Goal: Task Accomplishment & Management: Complete application form

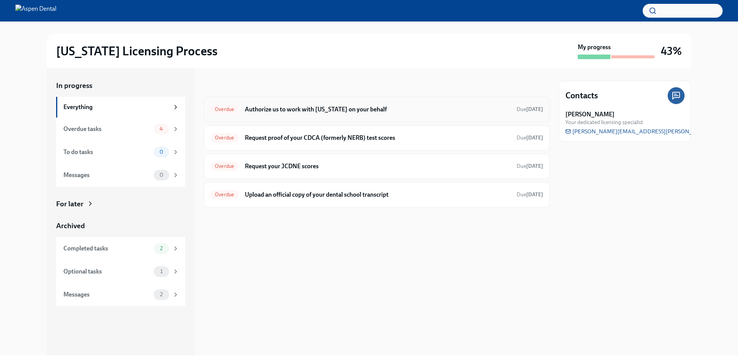
click at [278, 108] on h6 "Authorize us to work with [US_STATE] on your behalf" at bounding box center [378, 109] width 266 height 8
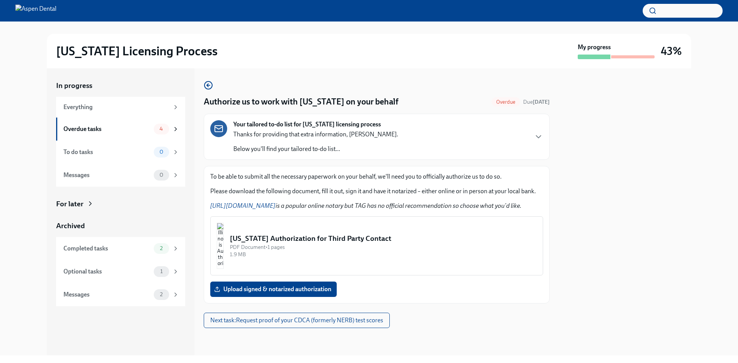
click at [270, 239] on div "[US_STATE] Authorization for Third Party Contact" at bounding box center [383, 239] width 307 height 10
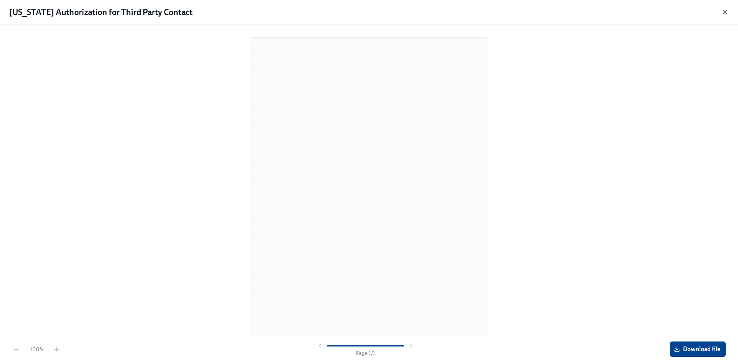
click at [726, 9] on icon "button" at bounding box center [725, 12] width 8 height 8
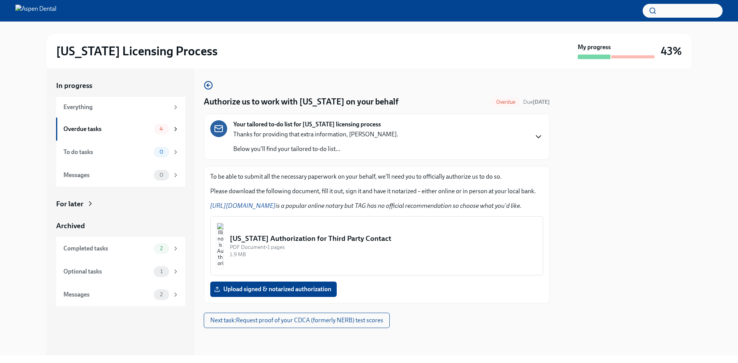
click at [537, 135] on icon "button" at bounding box center [538, 136] width 9 height 9
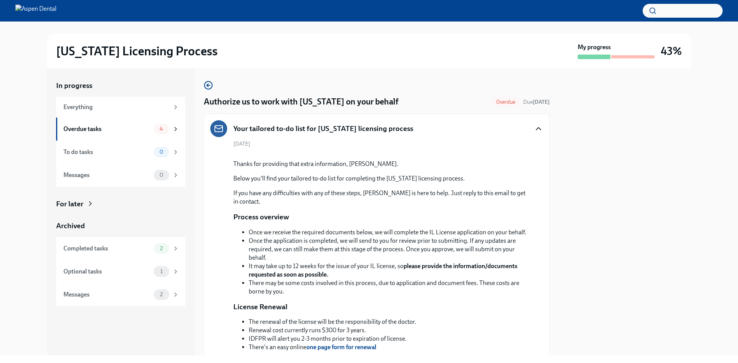
click at [535, 126] on icon "button" at bounding box center [538, 128] width 9 height 9
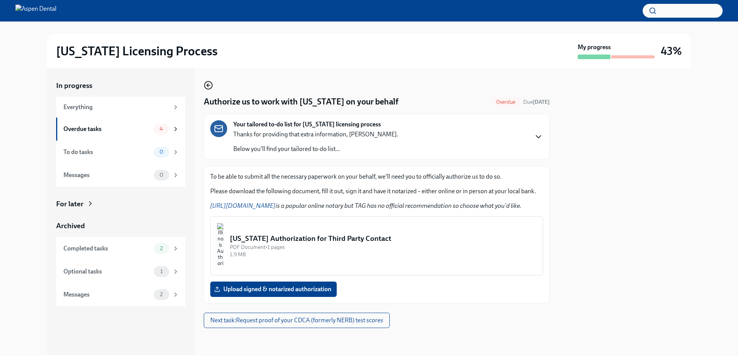
click at [205, 87] on circle "button" at bounding box center [209, 85] width 8 height 8
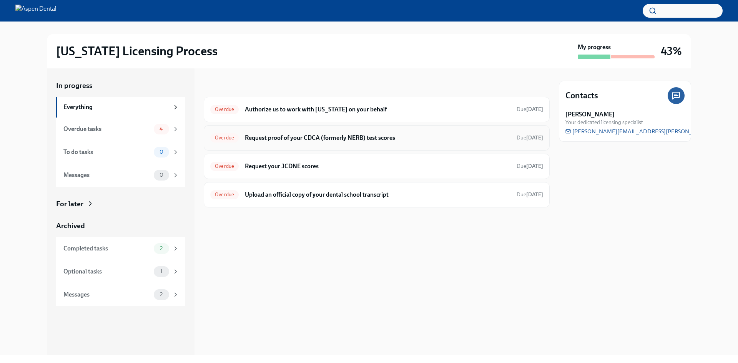
click at [283, 140] on h6 "Request proof of your CDCA (formerly NERB) test scores" at bounding box center [378, 138] width 266 height 8
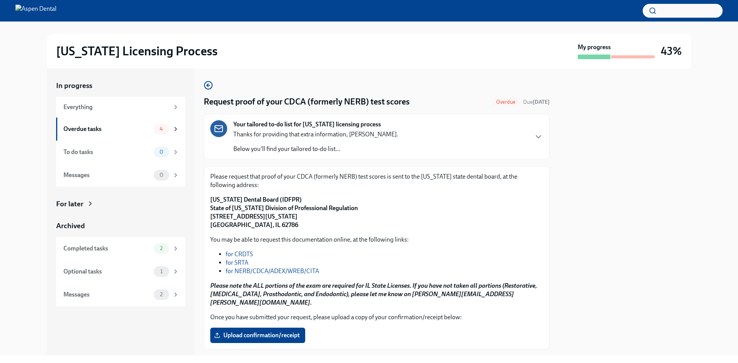
click at [301, 268] on link "for NERB/CDCA/ADEX/WREB/CITA" at bounding box center [272, 271] width 93 height 7
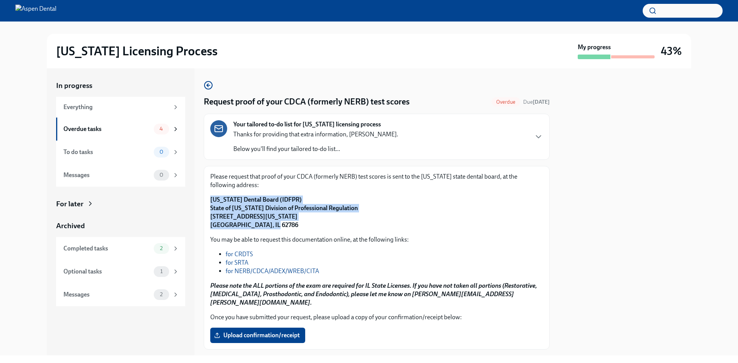
drag, startPoint x: 210, startPoint y: 198, endPoint x: 269, endPoint y: 227, distance: 66.0
click at [269, 227] on div "Please request that proof of your CDCA (formerly NERB) test scores is sent to t…" at bounding box center [377, 258] width 346 height 184
copy strong "[US_STATE] Dental Board (IDFPR) State of [US_STATE] Division of Professional Re…"
click at [289, 201] on p "[US_STATE] Dental Board (IDFPR) State of [US_STATE] Division of Professional Re…" at bounding box center [376, 213] width 333 height 34
drag, startPoint x: 289, startPoint y: 201, endPoint x: 211, endPoint y: 204, distance: 78.1
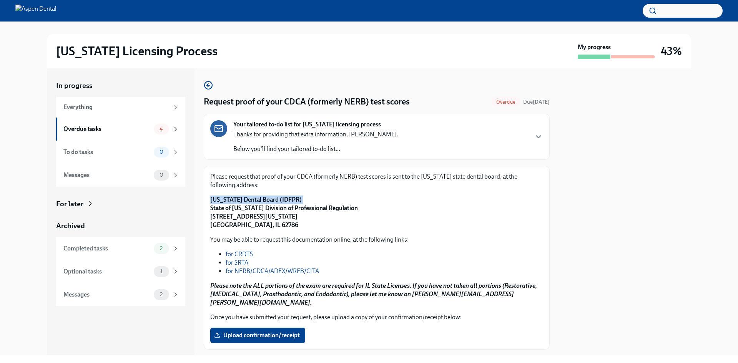
click at [211, 204] on p "[US_STATE] Dental Board (IDFPR) State of [US_STATE] Division of Professional Re…" at bounding box center [376, 213] width 333 height 34
click at [268, 220] on strong "[US_STATE] Dental Board (IDFPR) State of [US_STATE] Division of Professional Re…" at bounding box center [284, 212] width 148 height 33
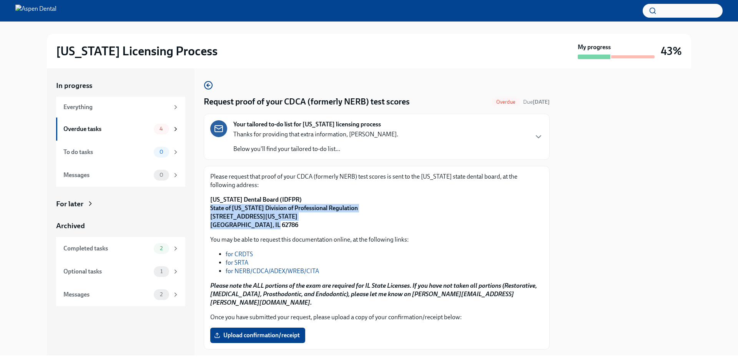
drag, startPoint x: 269, startPoint y: 225, endPoint x: 207, endPoint y: 208, distance: 63.7
click at [207, 208] on div "Please request that proof of your CDCA (formerly NERB) test scores is sent to t…" at bounding box center [377, 258] width 346 height 184
copy strong "State of [US_STATE] Division of Professional Regulation [STREET_ADDRESS][US_STA…"
click at [247, 209] on strong "[US_STATE] Dental Board (IDFPR) State of [US_STATE] Division of Professional Re…" at bounding box center [284, 212] width 148 height 33
drag, startPoint x: 350, startPoint y: 205, endPoint x: 205, endPoint y: 195, distance: 145.7
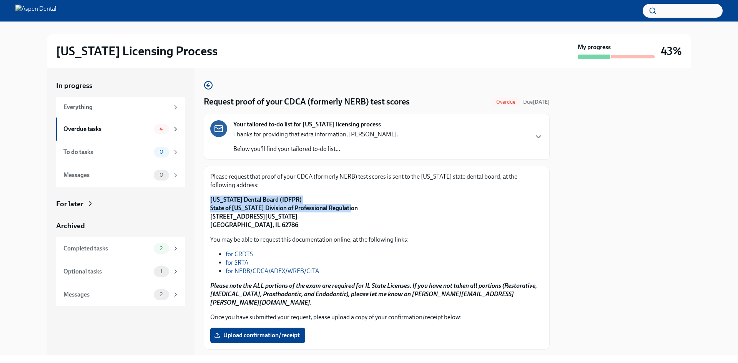
click at [205, 195] on div "Please request that proof of your CDCA (formerly NERB) test scores is sent to t…" at bounding box center [377, 258] width 346 height 184
copy strong "[US_STATE] Dental Board (IDFPR) State of [US_STATE] Division of Professional Re…"
click at [253, 332] on span "Upload confirmation/receipt" at bounding box center [258, 336] width 84 height 8
click at [0, 0] on input "Upload confirmation/receipt" at bounding box center [0, 0] width 0 height 0
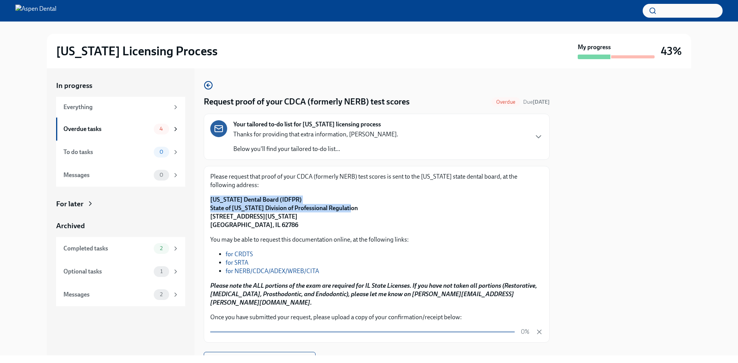
scroll to position [28, 0]
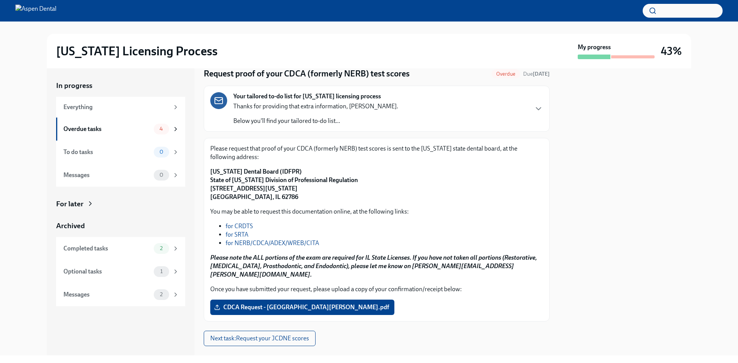
click at [526, 107] on div "Your tailored to-do list for [US_STATE] licensing process Thanks for providing …" at bounding box center [376, 108] width 333 height 33
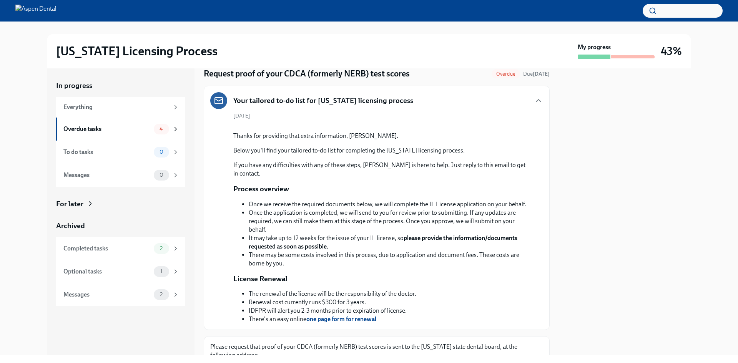
click at [526, 107] on div "Your tailored to-do list for [US_STATE] licensing process" at bounding box center [376, 100] width 333 height 17
click at [534, 99] on icon "button" at bounding box center [538, 100] width 9 height 9
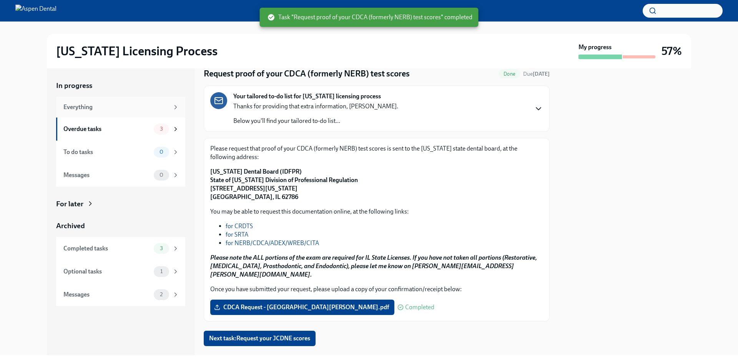
click at [84, 111] on div "Everything" at bounding box center [116, 107] width 106 height 8
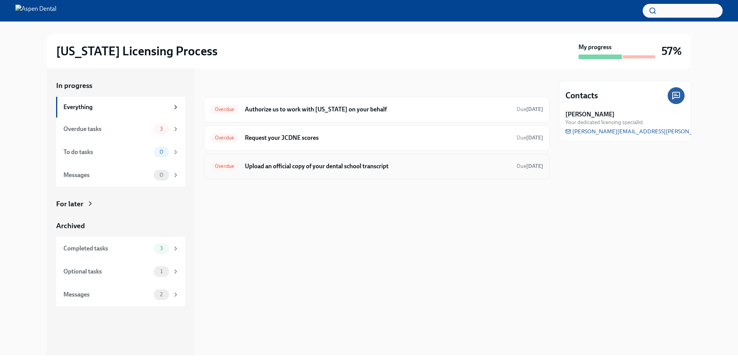
click at [341, 172] on div "Overdue Upload an official copy of your dental school transcript Due [DATE]" at bounding box center [376, 166] width 333 height 12
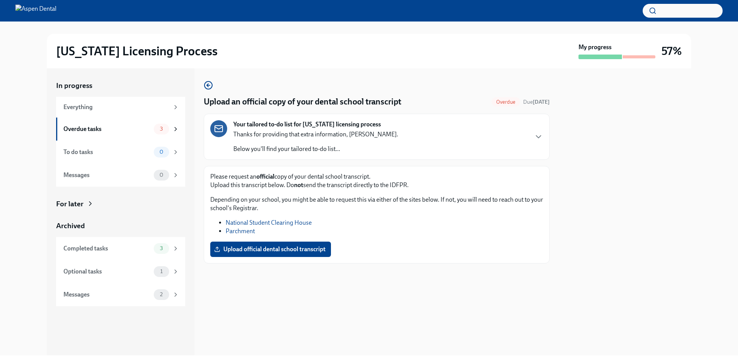
click at [246, 233] on link "Parchment" at bounding box center [240, 231] width 29 height 7
click at [248, 229] on link "Parchment" at bounding box center [240, 231] width 29 height 7
click at [246, 249] on span "Upload official dental school transcript" at bounding box center [271, 250] width 110 height 8
click at [0, 0] on input "Upload official dental school transcript" at bounding box center [0, 0] width 0 height 0
click at [127, 128] on div "Overdue tasks" at bounding box center [106, 129] width 87 height 8
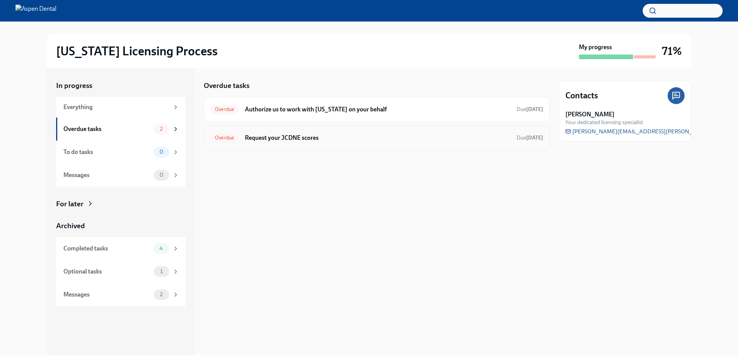
click at [311, 140] on h6 "Request your JCDNE scores" at bounding box center [378, 138] width 266 height 8
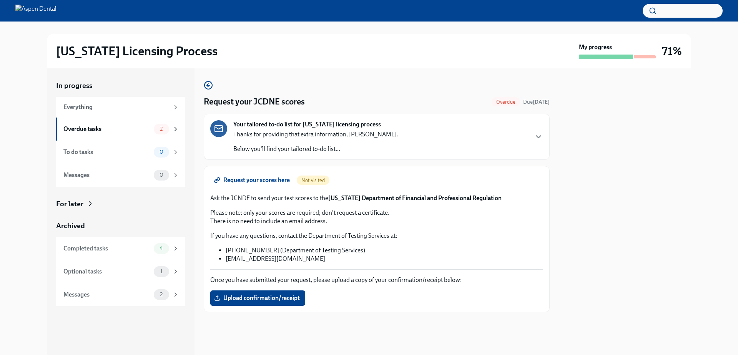
click at [248, 197] on p "Ask the JCNDE to send your test scores to the [US_STATE] Department of Financia…" at bounding box center [376, 198] width 333 height 8
copy p "JCNDE"
click at [277, 179] on span "Request your scores here" at bounding box center [253, 180] width 74 height 8
click at [290, 294] on label "Upload confirmation/receipt" at bounding box center [257, 298] width 95 height 15
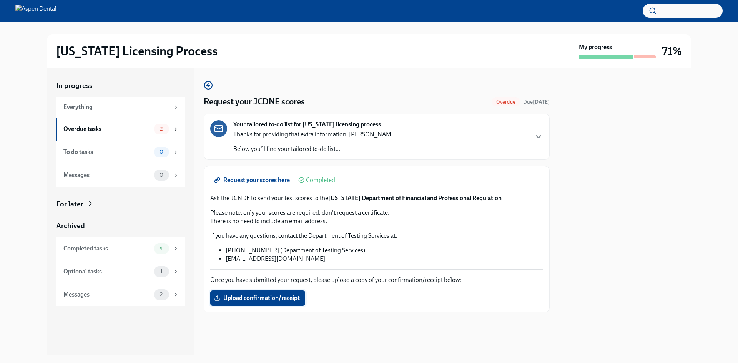
click at [0, 0] on input "Upload confirmation/receipt" at bounding box center [0, 0] width 0 height 0
click at [279, 298] on span "Upload confirmation/receipt" at bounding box center [258, 298] width 84 height 8
click at [0, 0] on input "Upload confirmation/receipt" at bounding box center [0, 0] width 0 height 0
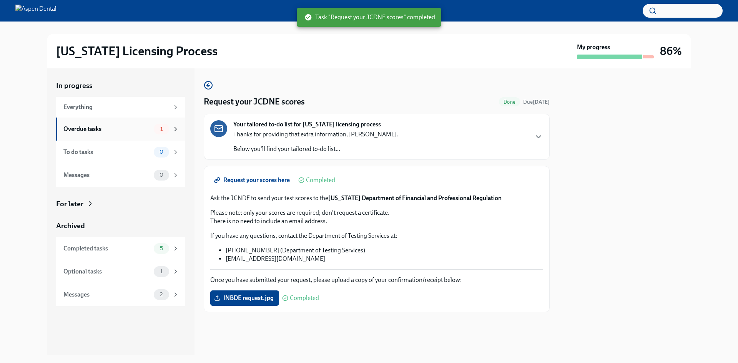
click at [156, 132] on div "1" at bounding box center [161, 129] width 15 height 11
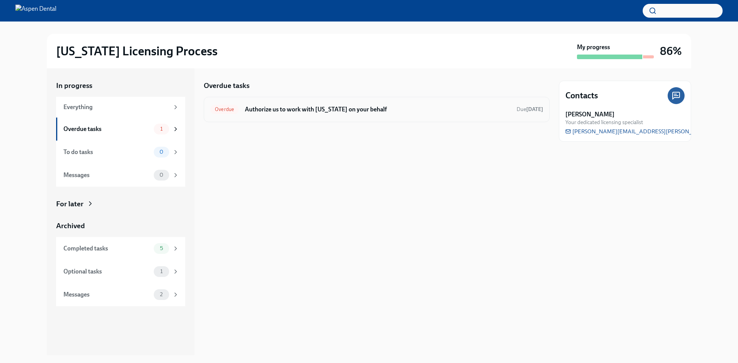
click at [404, 113] on h6 "Authorize us to work with [US_STATE] on your behalf" at bounding box center [378, 109] width 266 height 8
